Goal: Book appointment/travel/reservation

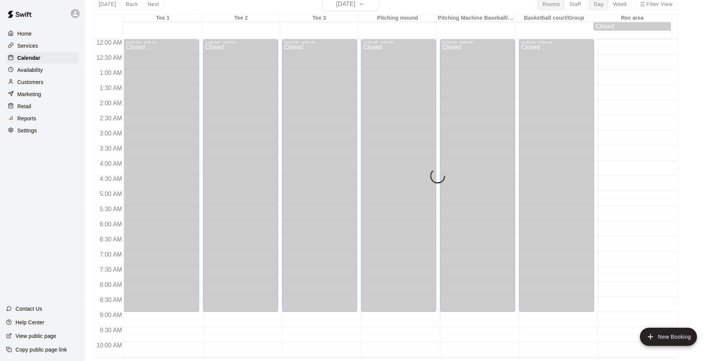
scroll to position [334, 0]
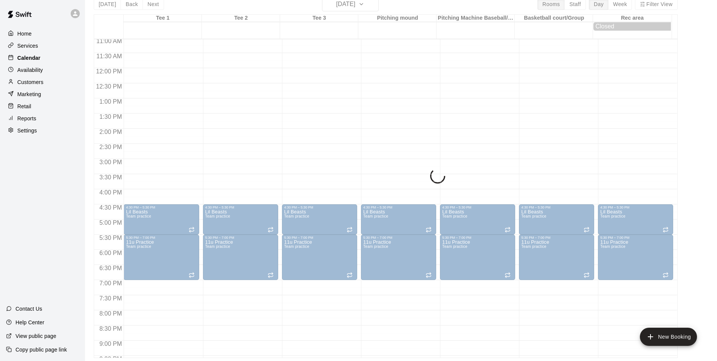
click at [28, 64] on div "Home Services Calendar Availability Customers Marketing Retail Reports Settings" at bounding box center [42, 82] width 85 height 110
click at [29, 76] on div "Availability" at bounding box center [42, 69] width 73 height 11
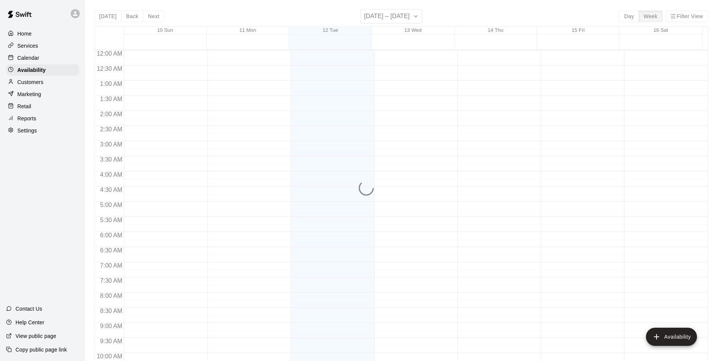
scroll to position [350, 0]
click at [33, 61] on p "Calendar" at bounding box center [28, 58] width 22 height 8
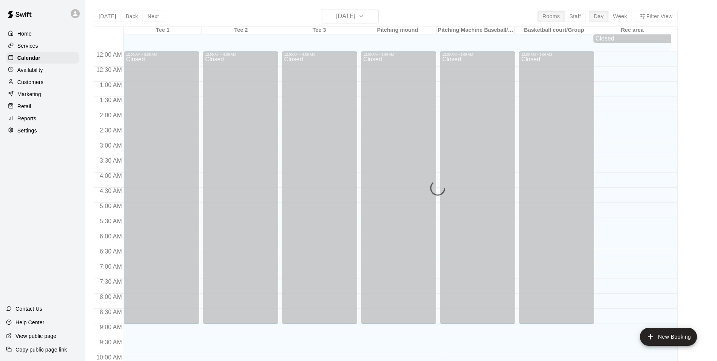
scroll to position [350, 0]
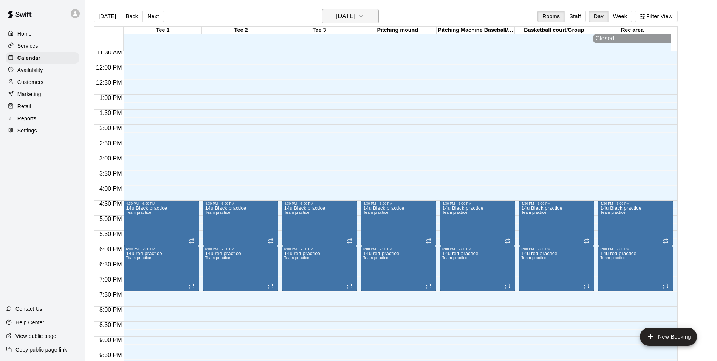
click at [347, 17] on h6 "[DATE]" at bounding box center [345, 16] width 19 height 11
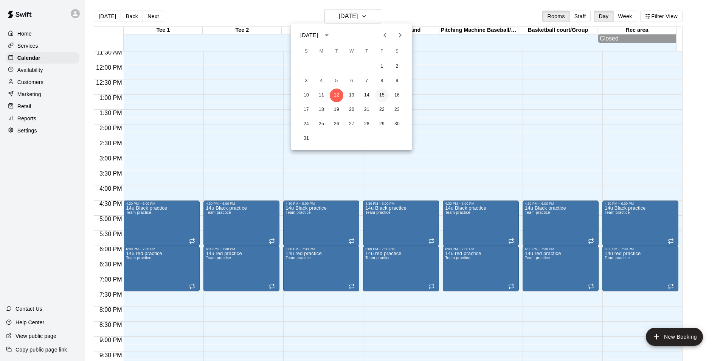
click at [387, 96] on button "15" at bounding box center [382, 95] width 14 height 14
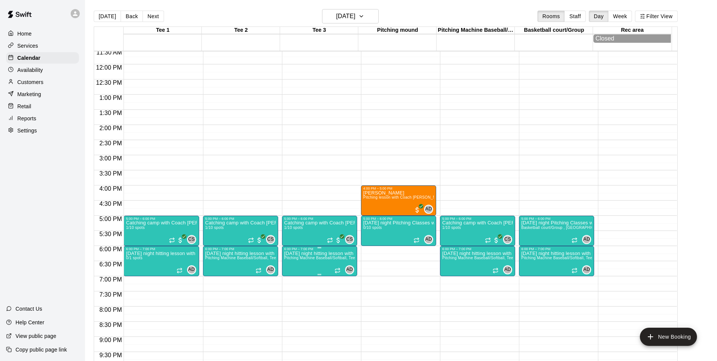
click at [324, 260] on span "Pitching Machine Baseball/Softball, Tee 3, Tee 2, Tee 1, Basketball court/Group" at bounding box center [355, 258] width 143 height 4
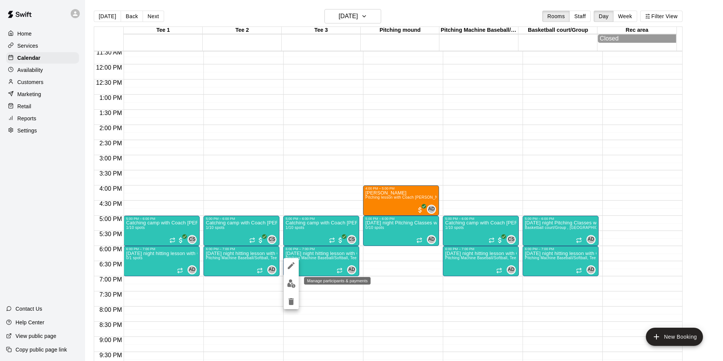
click at [293, 283] on img "edit" at bounding box center [291, 283] width 9 height 9
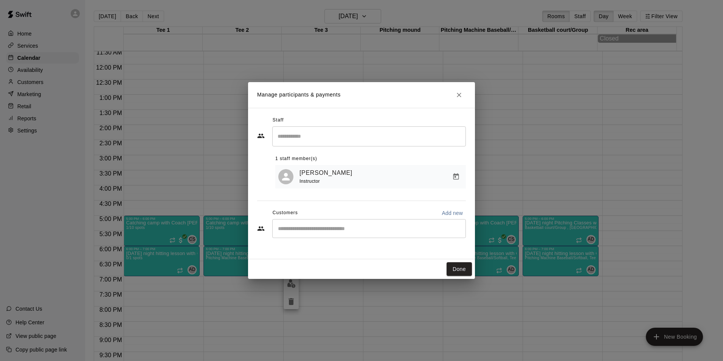
click at [299, 228] on input "Start typing to search customers..." at bounding box center [369, 229] width 187 height 8
type input "*****"
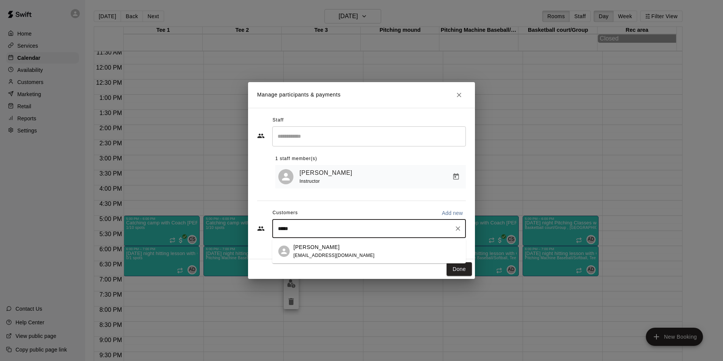
click at [304, 245] on p "[PERSON_NAME]" at bounding box center [316, 247] width 46 height 8
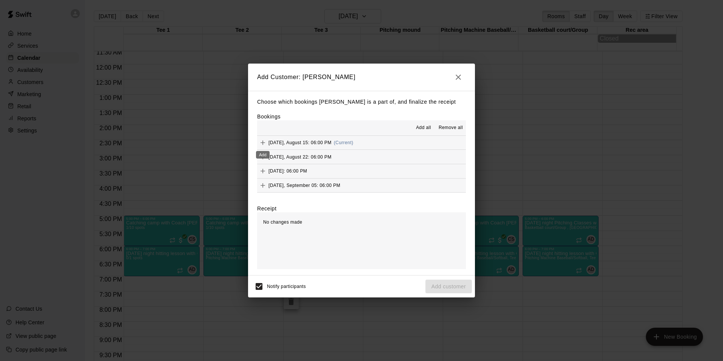
click at [260, 142] on icon "Add" at bounding box center [263, 143] width 8 height 8
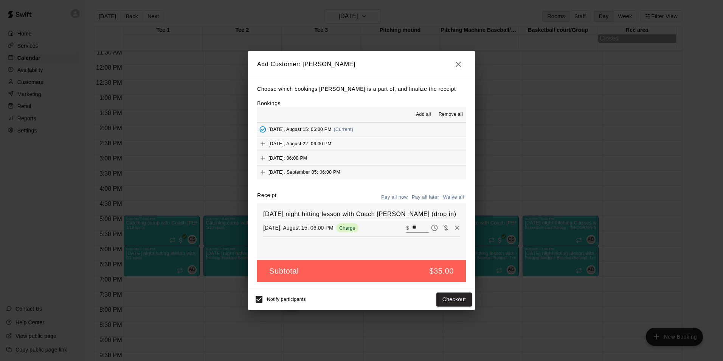
click at [412, 225] on input "**" at bounding box center [420, 228] width 17 height 10
type input "*"
click at [413, 243] on div "[DATE] night hitting lesson with Coach [PERSON_NAME] (drop in) [DATE], August 1…" at bounding box center [361, 231] width 209 height 57
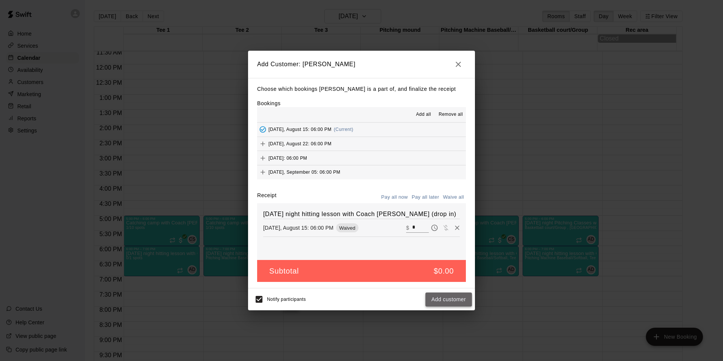
click at [442, 299] on button "Add customer" at bounding box center [448, 299] width 47 height 14
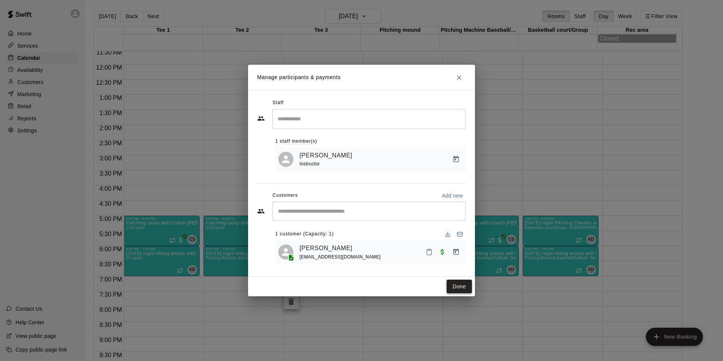
click at [468, 283] on button "Done" at bounding box center [459, 286] width 25 height 14
